Goal: Check status: Check status

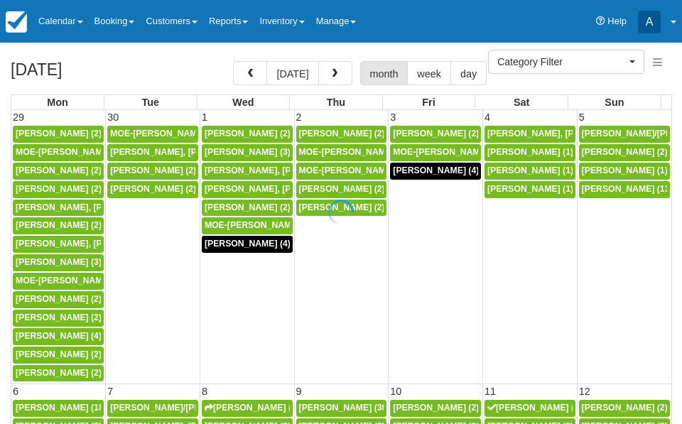
select select
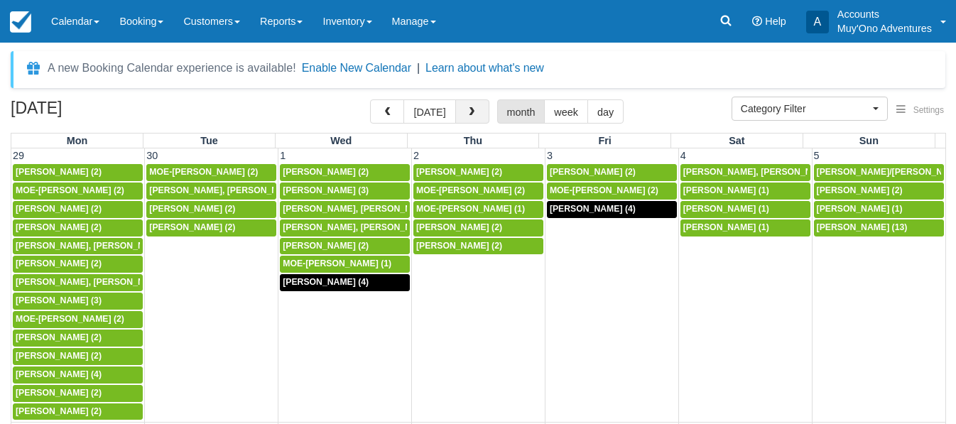
click at [476, 109] on button "button" at bounding box center [472, 111] width 34 height 24
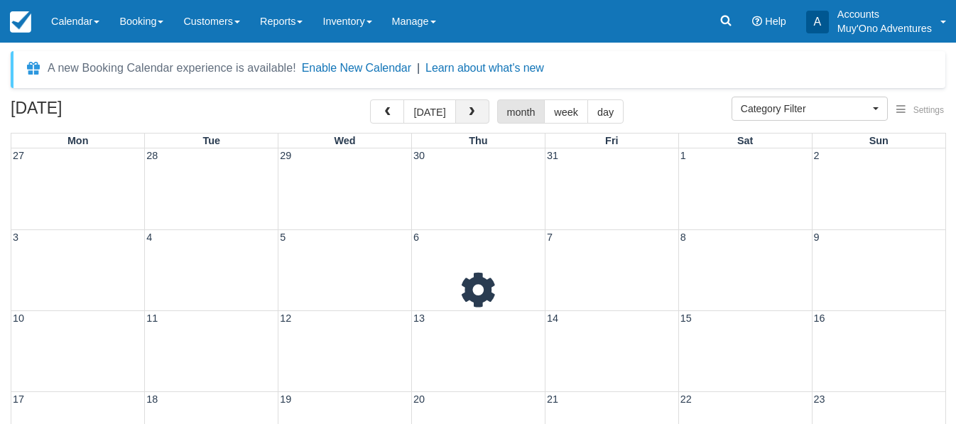
click at [476, 109] on button "button" at bounding box center [472, 111] width 34 height 24
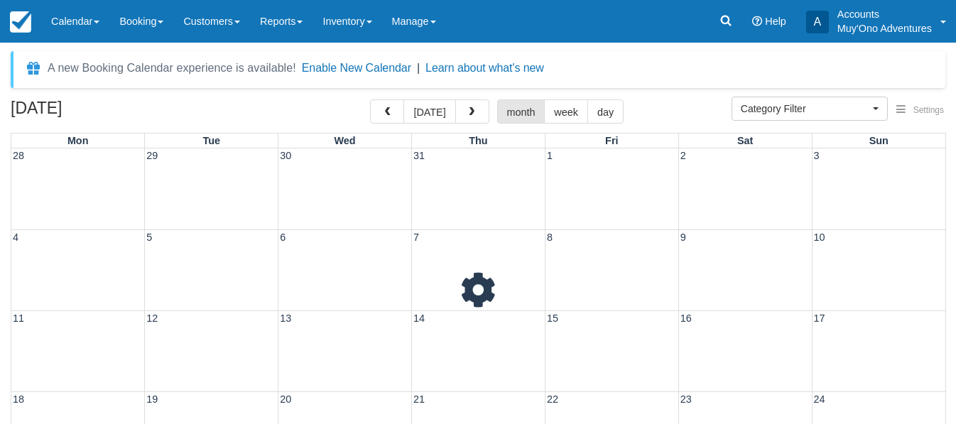
click at [476, 109] on button "button" at bounding box center [472, 111] width 34 height 24
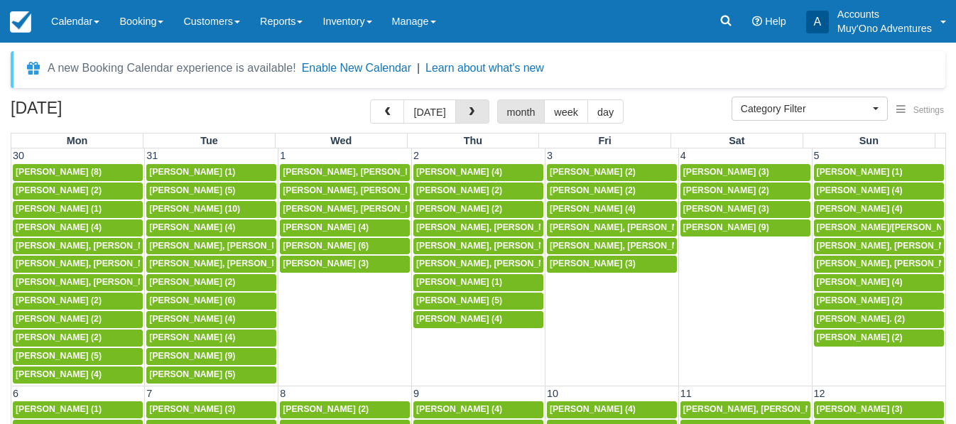
click at [476, 109] on button "button" at bounding box center [472, 111] width 34 height 24
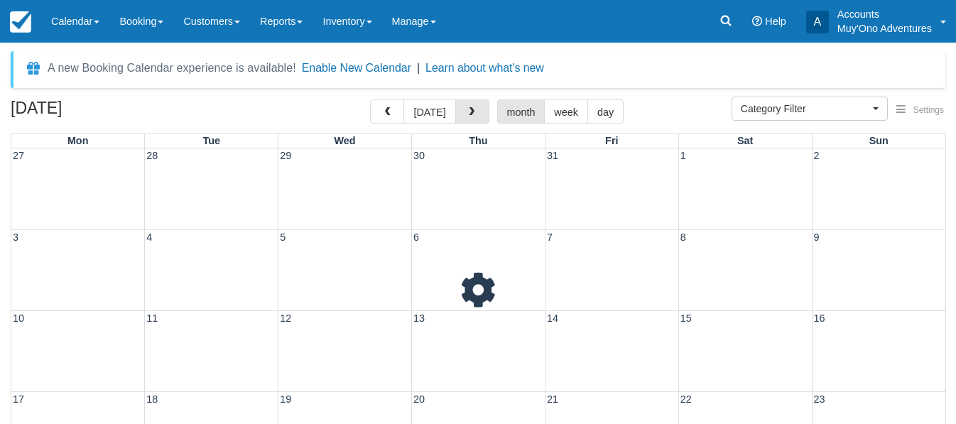
click at [476, 109] on button "button" at bounding box center [472, 111] width 34 height 24
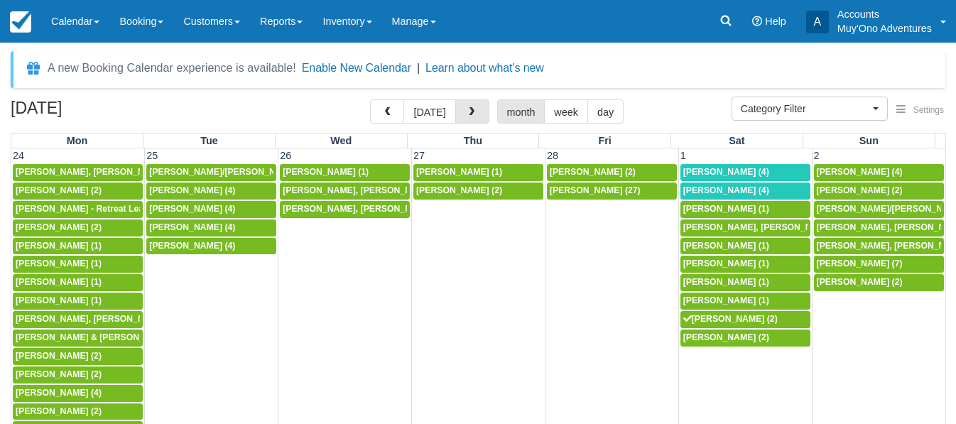
click at [476, 109] on button "button" at bounding box center [472, 111] width 34 height 24
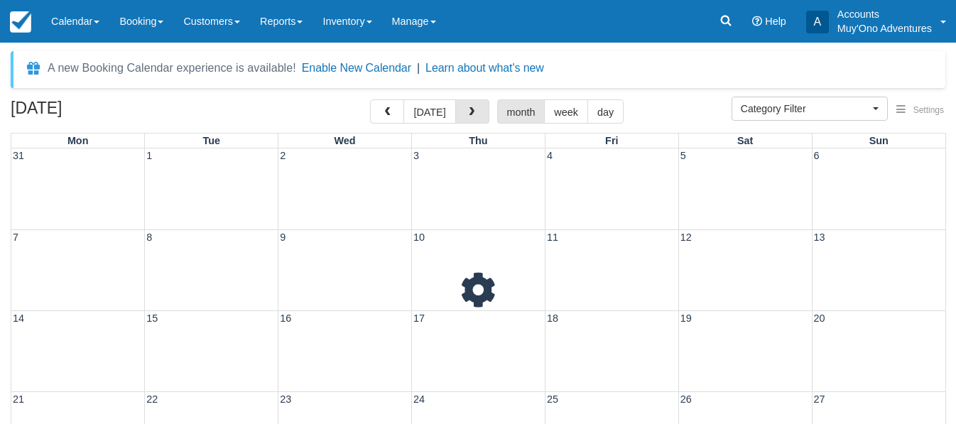
click at [476, 109] on button "button" at bounding box center [472, 111] width 34 height 24
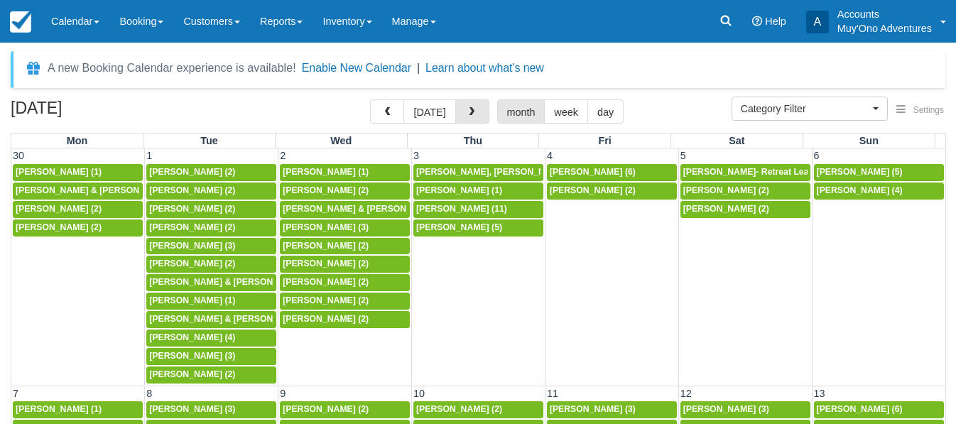
click at [476, 109] on button "button" at bounding box center [472, 111] width 34 height 24
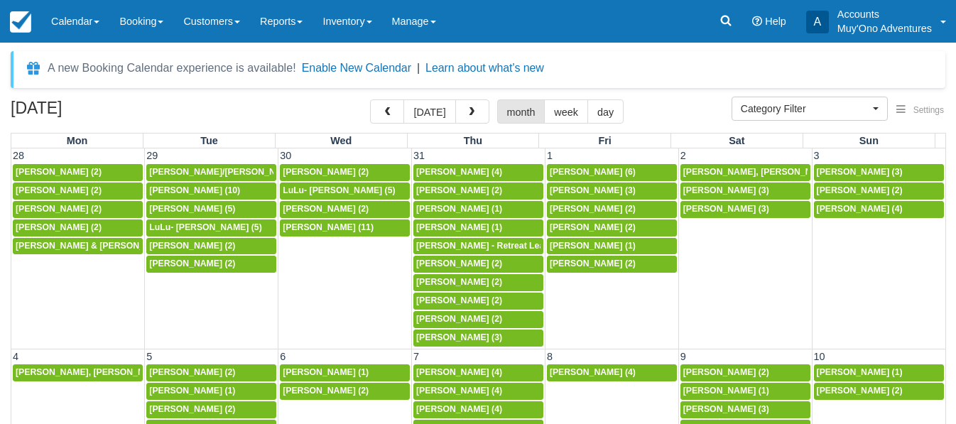
click at [476, 109] on button "button" at bounding box center [472, 111] width 34 height 24
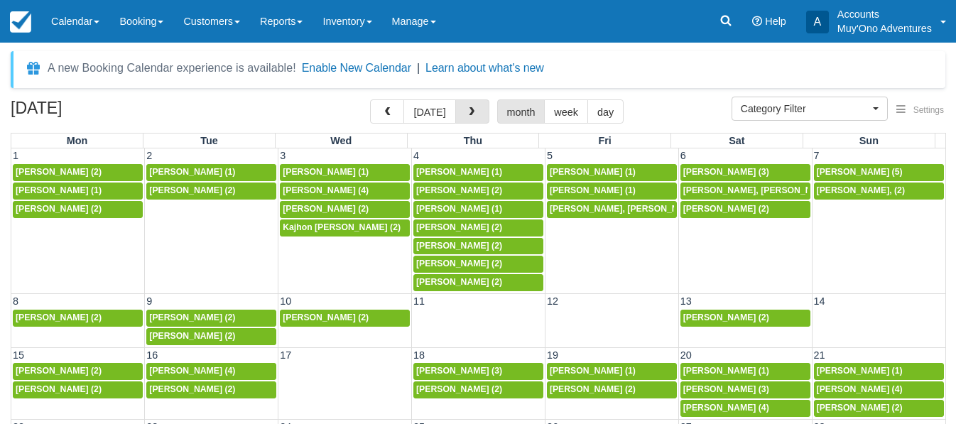
click at [476, 109] on button "button" at bounding box center [472, 111] width 34 height 24
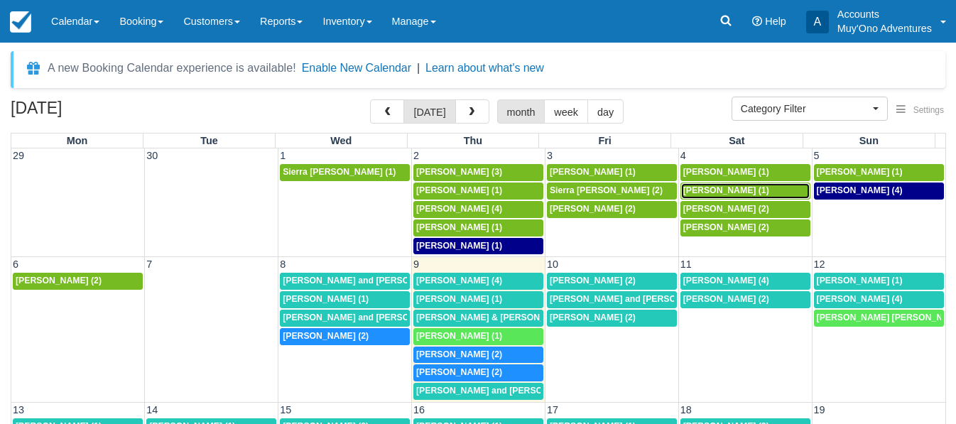
click at [681, 190] on span "[PERSON_NAME] (1)" at bounding box center [726, 190] width 86 height 10
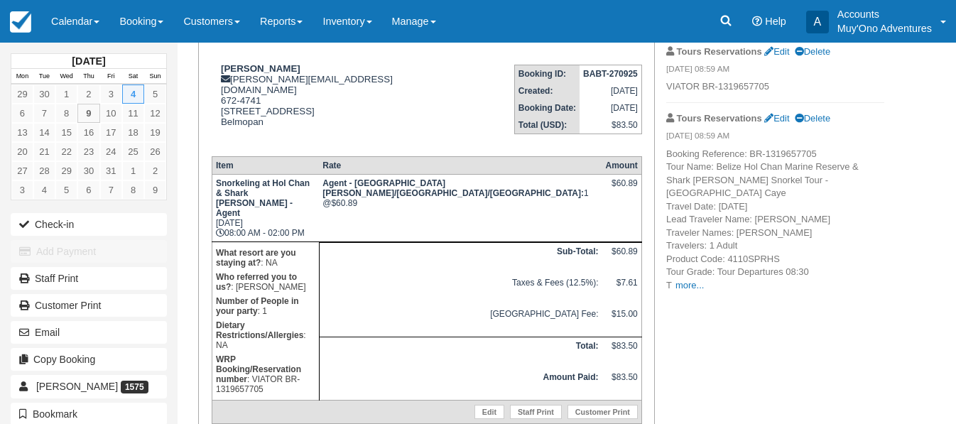
scroll to position [128, 0]
